Goal: Task Accomplishment & Management: Use online tool/utility

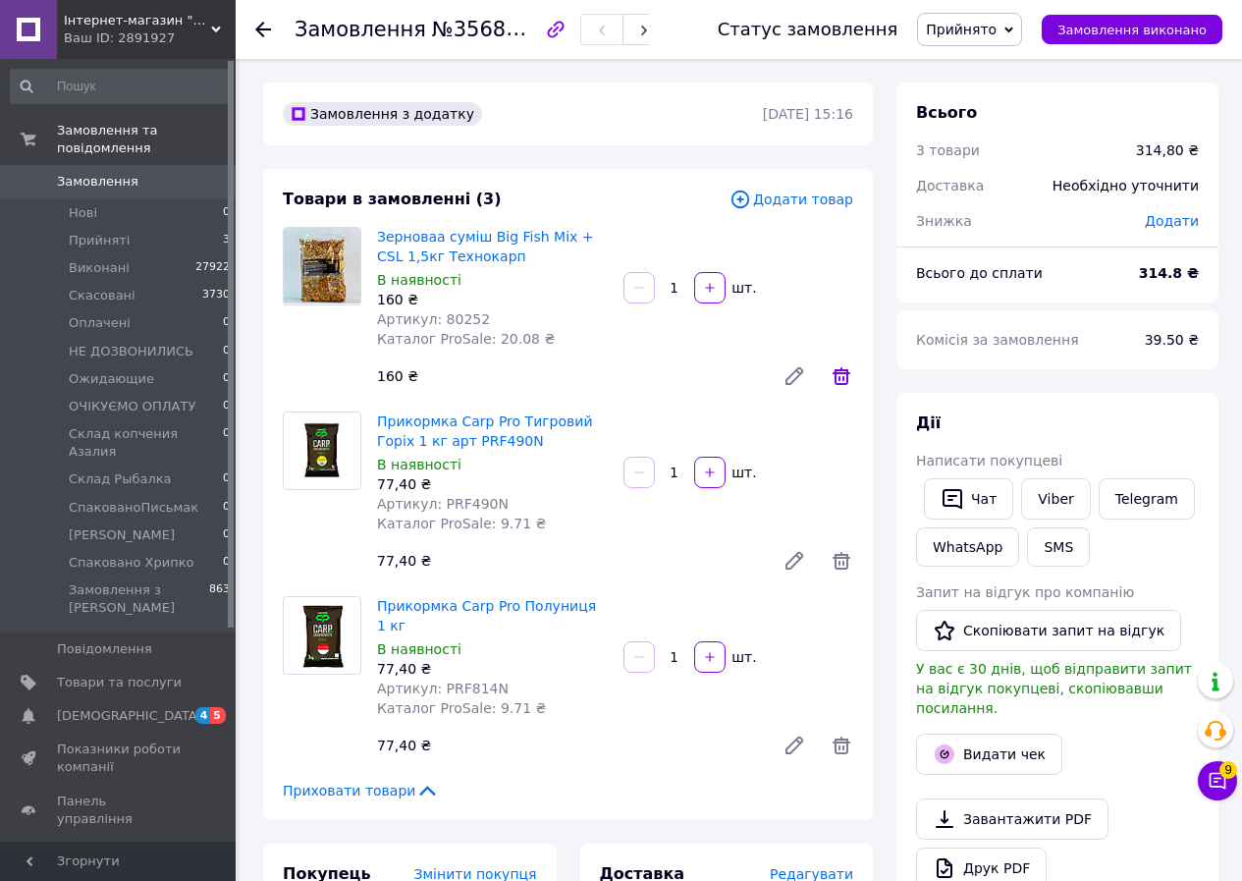
click at [846, 375] on icon at bounding box center [842, 376] width 24 height 24
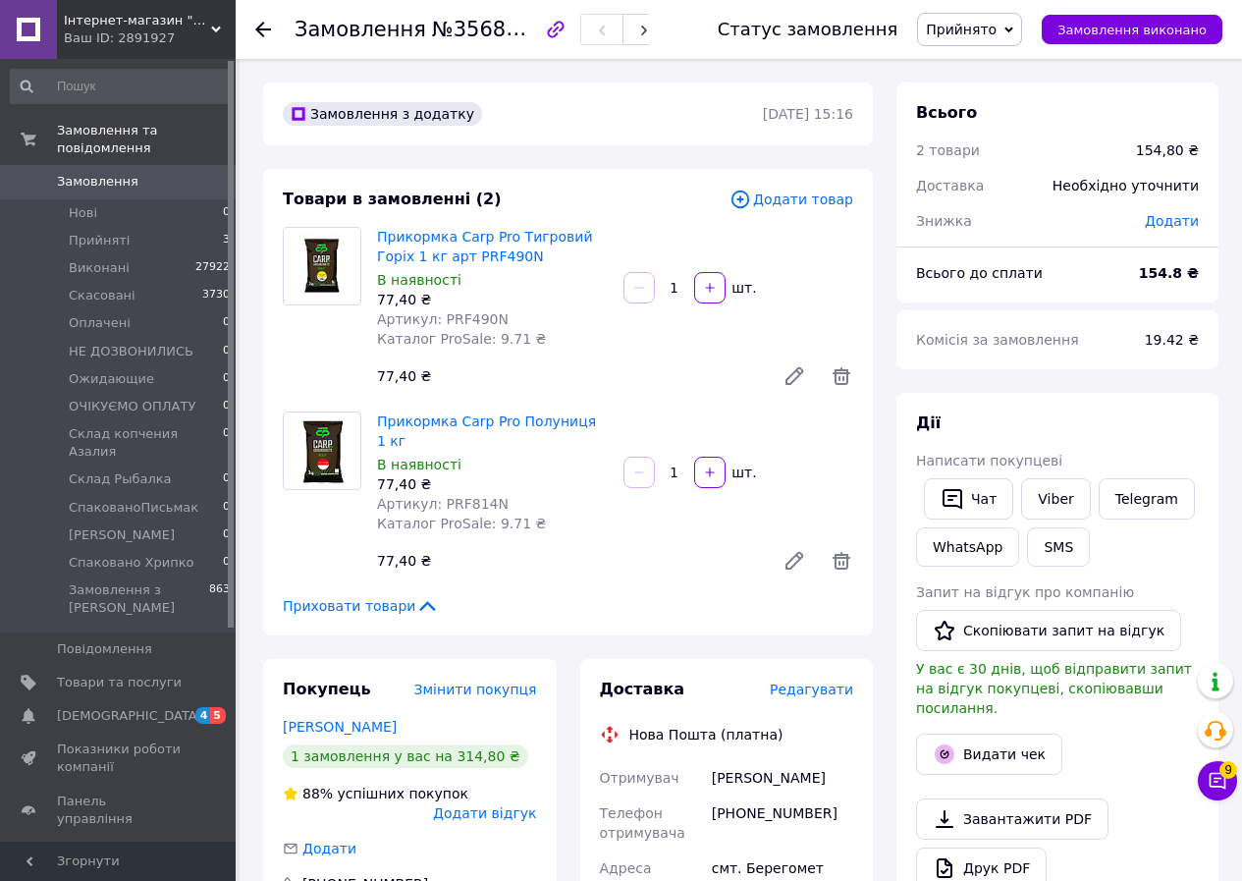
click at [817, 204] on span "Додати товар" at bounding box center [792, 200] width 124 height 22
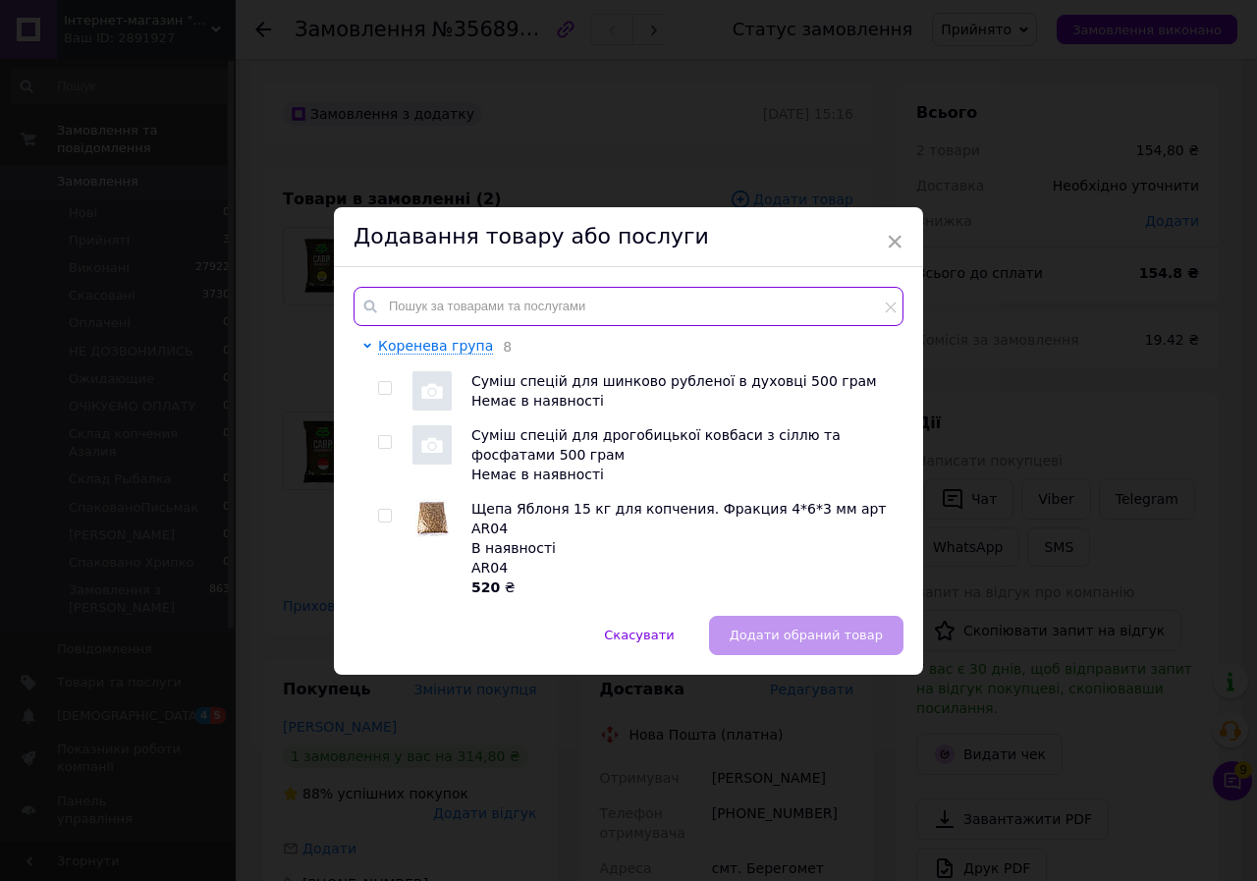
click at [663, 315] on input "text" at bounding box center [628, 306] width 550 height 39
paste input "80241"
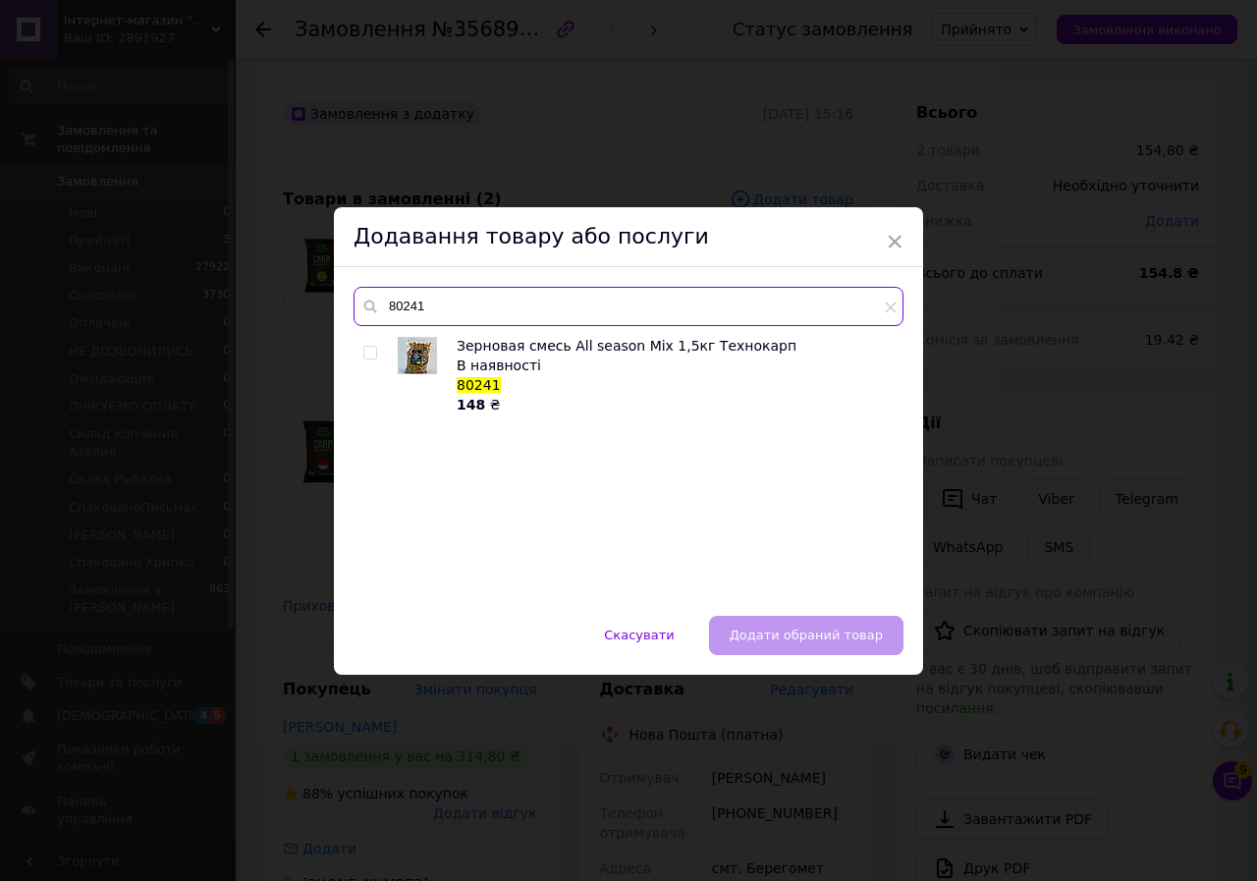
type input "80241"
click at [593, 355] on div "В наявності" at bounding box center [675, 365] width 436 height 20
click at [363, 356] on input "checkbox" at bounding box center [369, 353] width 13 height 13
checkbox input "true"
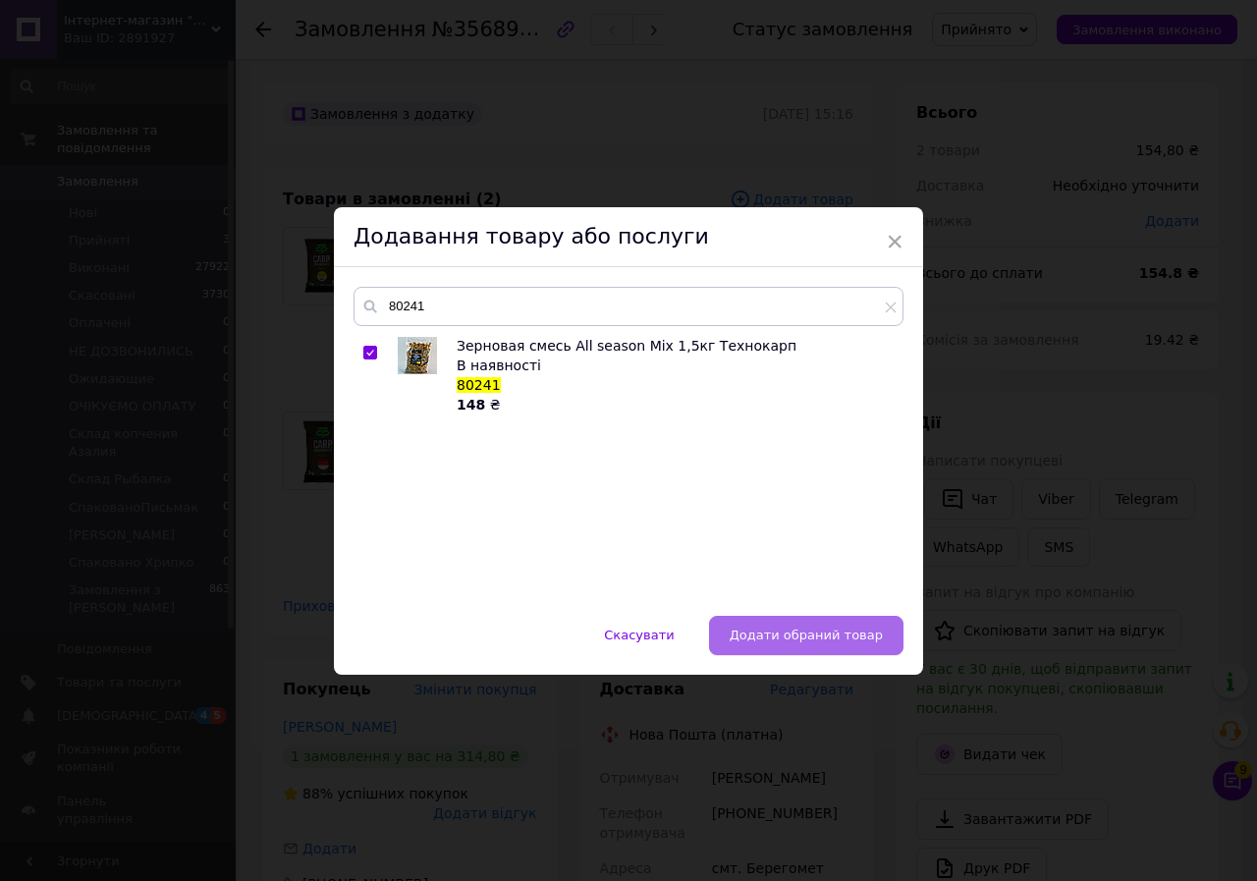
click at [772, 646] on button "Додати обраний товар" at bounding box center [806, 635] width 194 height 39
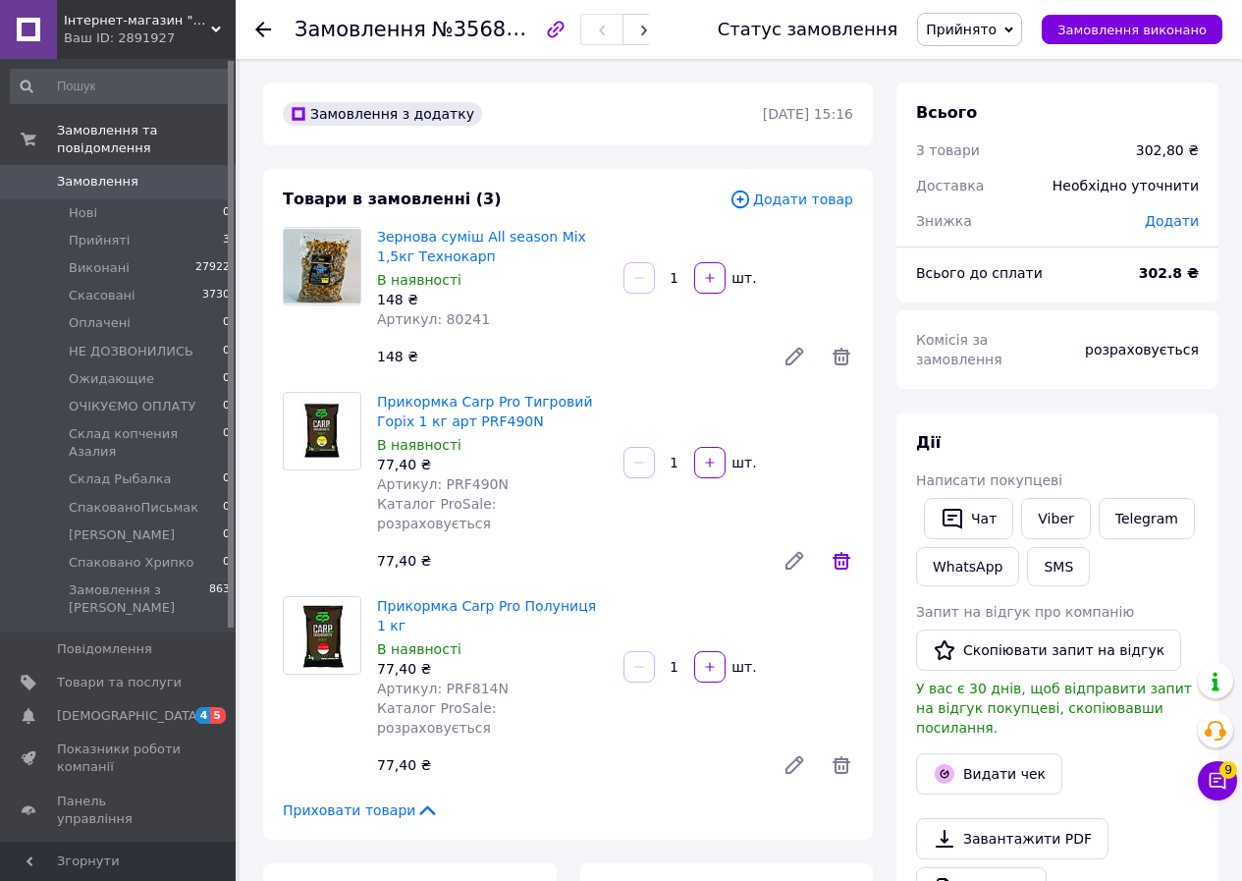
click at [840, 549] on icon at bounding box center [842, 561] width 24 height 24
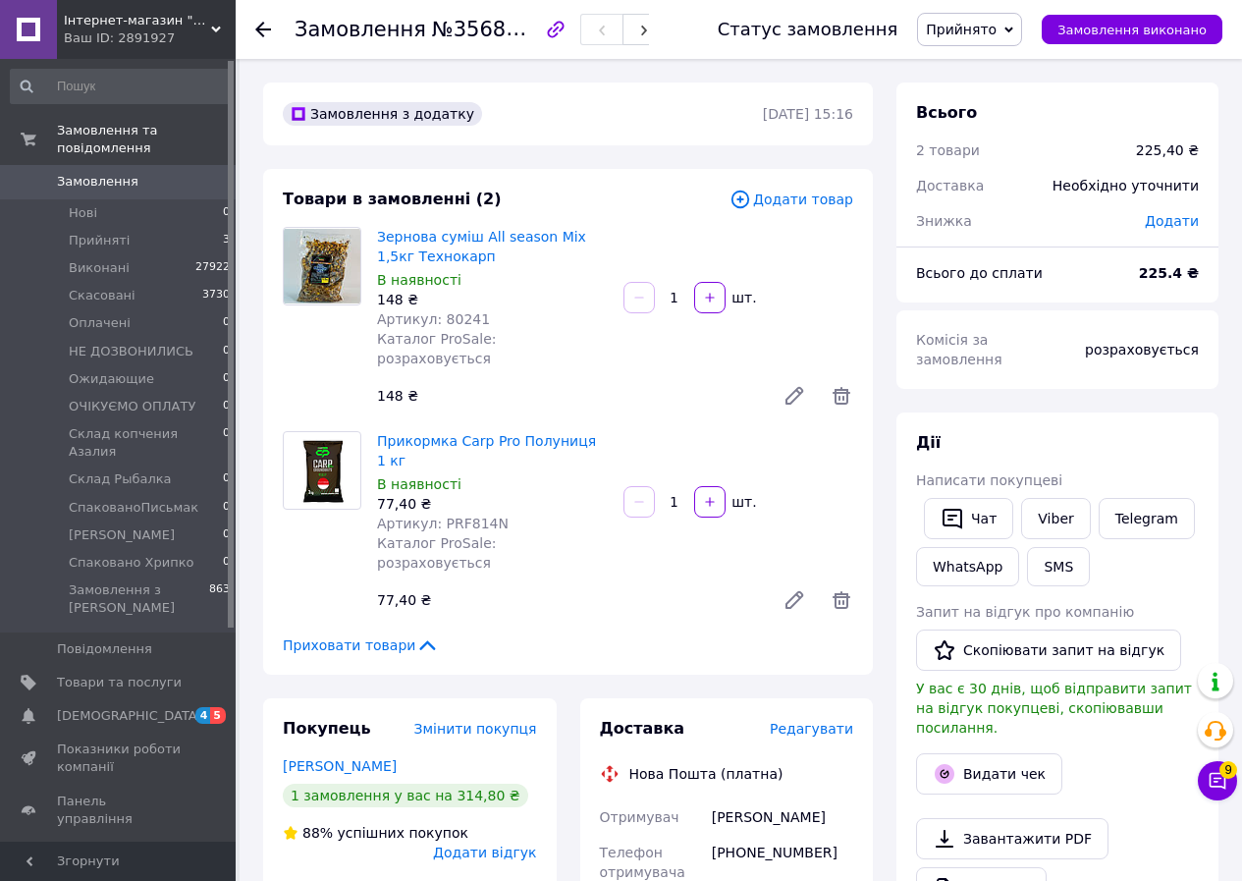
click at [789, 202] on span "Додати товар" at bounding box center [792, 200] width 124 height 22
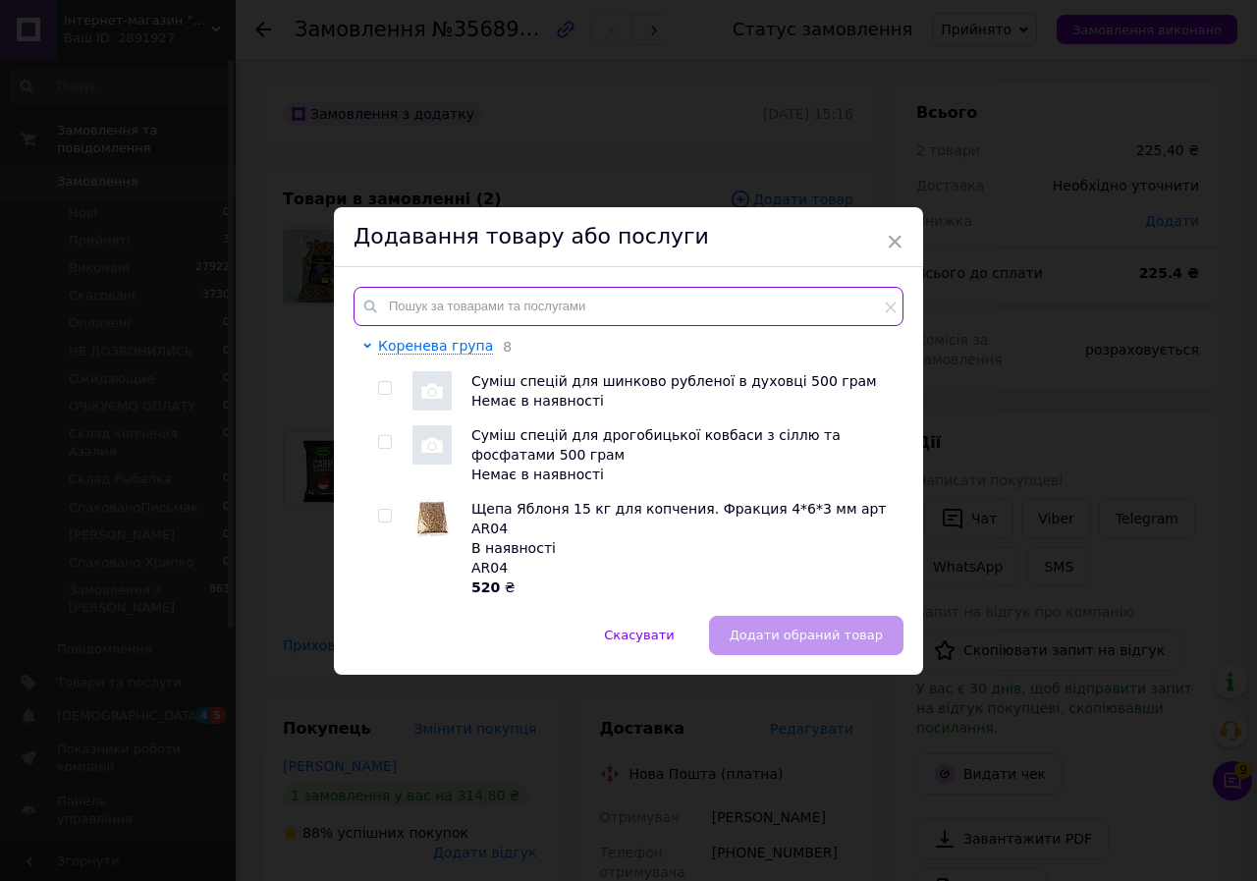
click at [559, 290] on input "text" at bounding box center [628, 306] width 550 height 39
paste input "PRF920N"
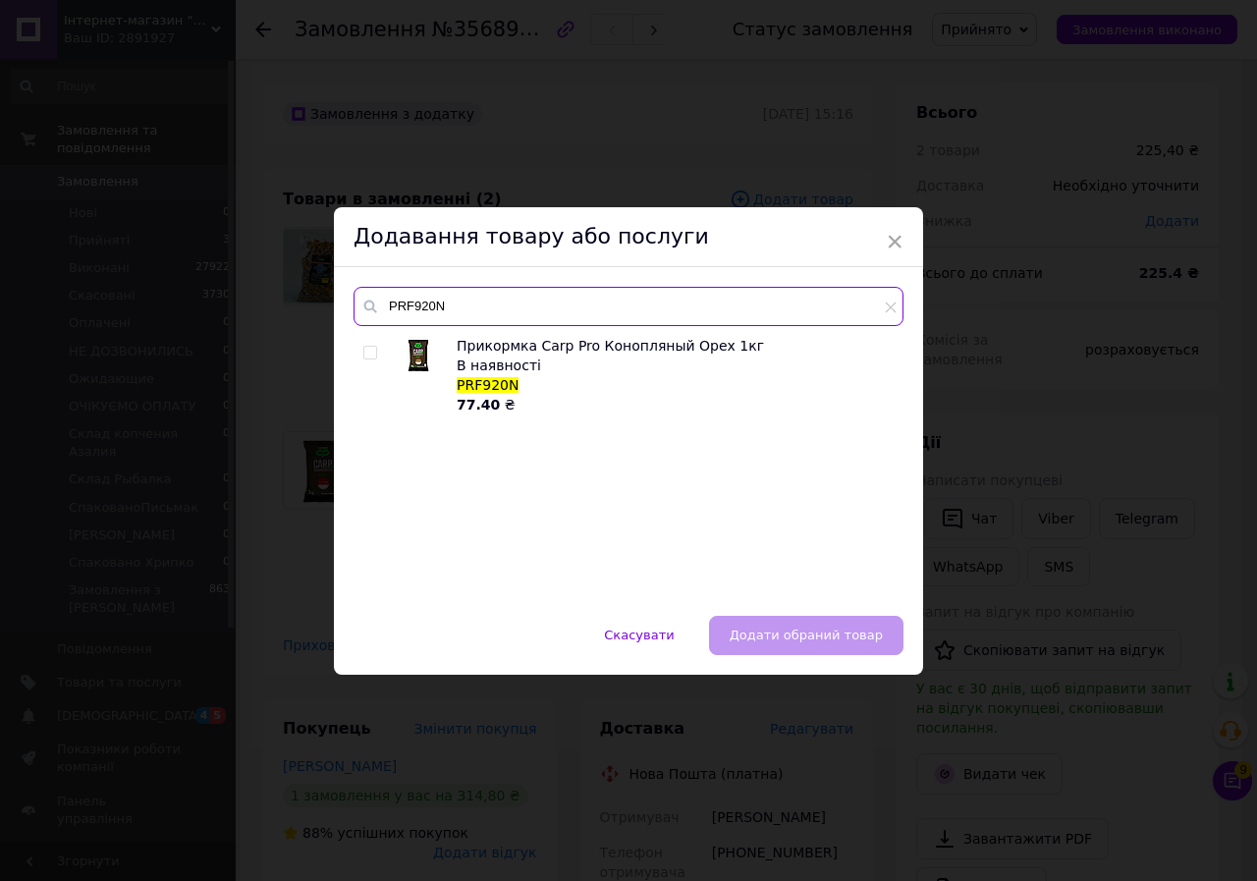
type input "PRF920N"
click at [370, 351] on input "checkbox" at bounding box center [369, 353] width 13 height 13
checkbox input "true"
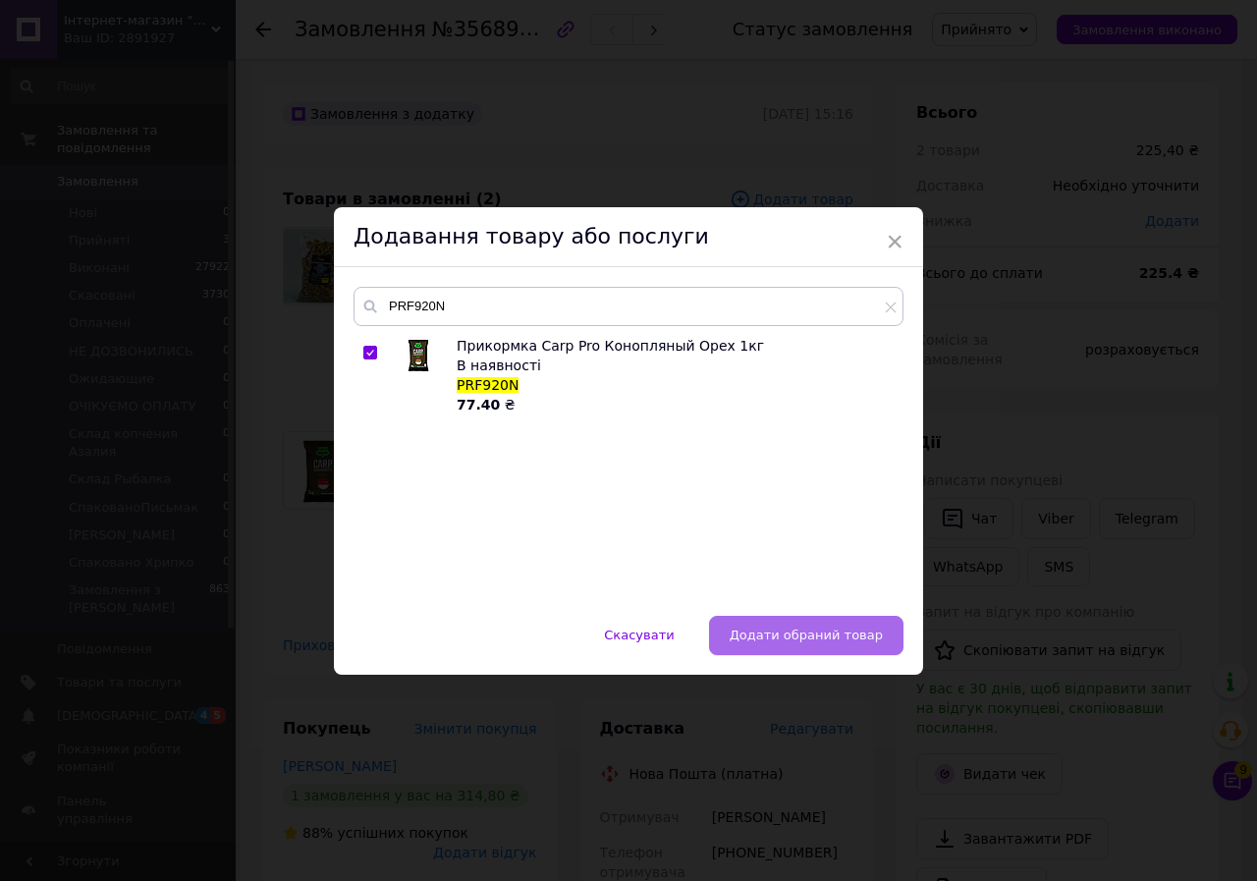
click at [815, 633] on span "Додати обраний товар" at bounding box center [806, 634] width 153 height 15
